Goal: Information Seeking & Learning: Learn about a topic

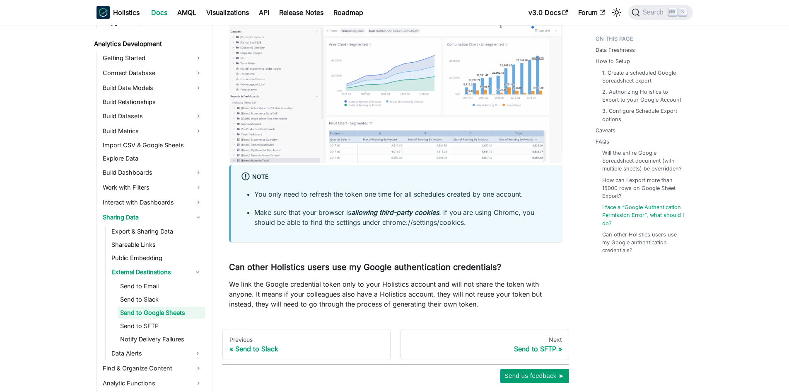
scroll to position [2031, 0]
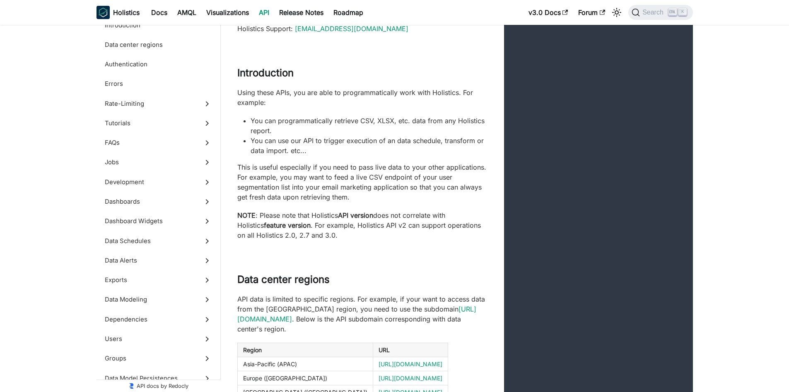
scroll to position [166, 0]
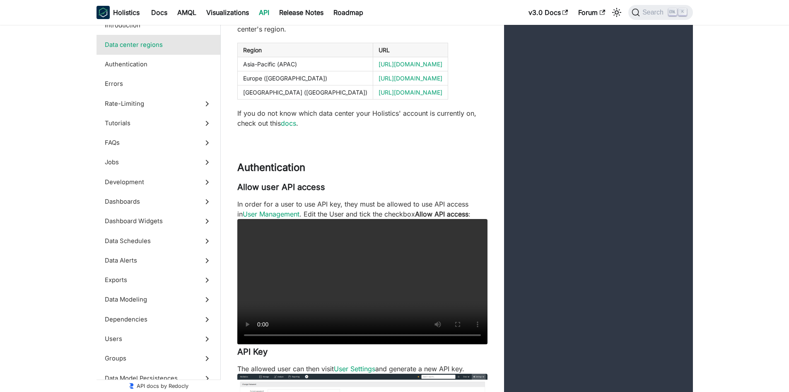
scroll to position [373, 0]
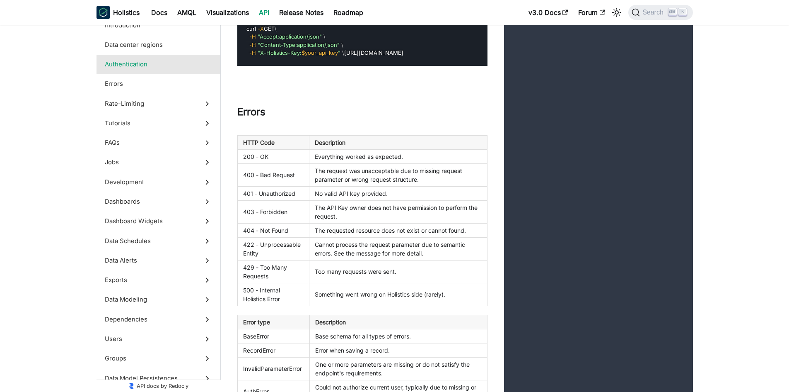
scroll to position [870, 0]
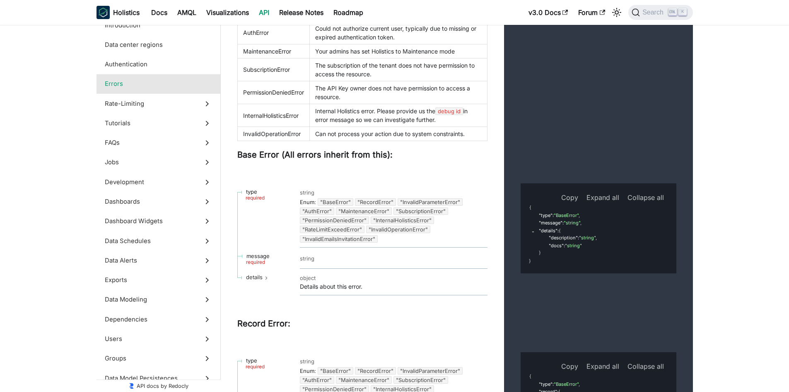
scroll to position [1243, 0]
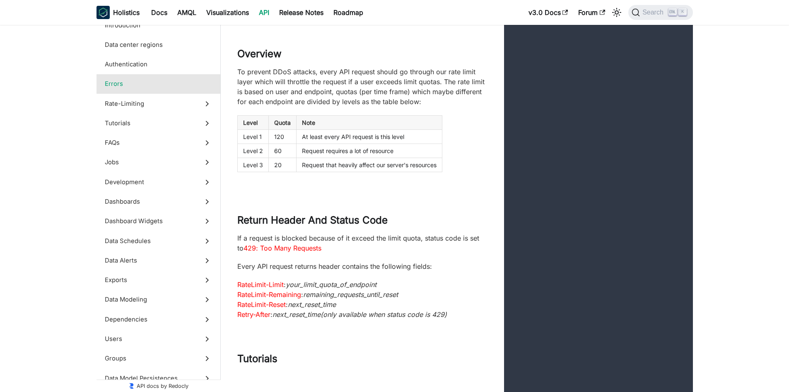
scroll to position [1782, 0]
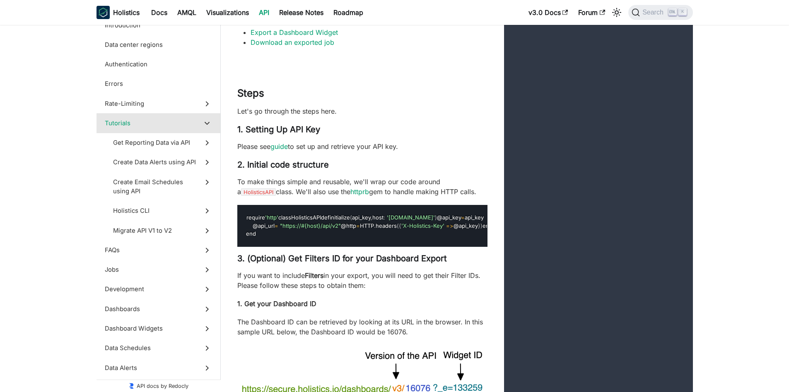
scroll to position [2445, 0]
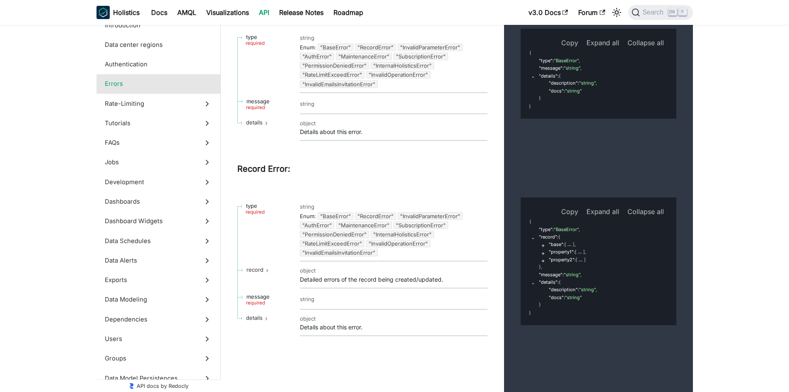
scroll to position [1285, 0]
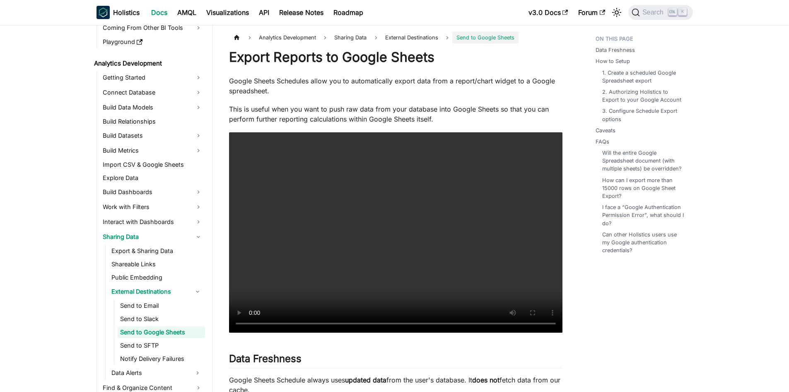
scroll to position [116, 0]
